Goal: Information Seeking & Learning: Learn about a topic

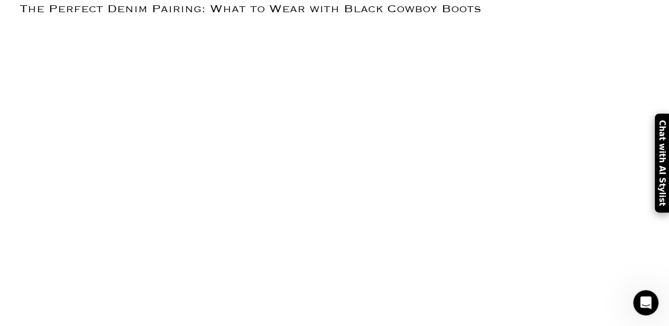
scroll to position [1232, 0]
